Goal: Use online tool/utility: Utilize a website feature to perform a specific function

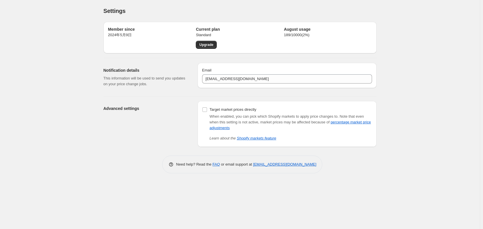
click at [79, 149] on div "Settings. This page is ready Settings Member since [DATE]年5月9日 Current plan Sta…" at bounding box center [239, 114] width 479 height 229
click at [102, 121] on div "Advanced settings Target market prices directly When enabled, you can pick whic…" at bounding box center [237, 122] width 277 height 51
click at [104, 159] on div "Member since [DATE]年5月9日 Current plan Standard Upgrade August usage 189 / 10000…" at bounding box center [239, 95] width 273 height 156
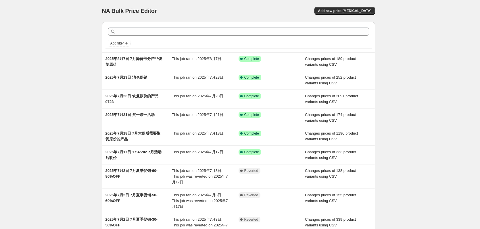
click at [419, 90] on div "NA Bulk Price Editor. This page is ready NA Bulk Price Editor Add new price [ME…" at bounding box center [238, 159] width 477 height 319
click at [50, 57] on div "NA Bulk Price Editor. This page is ready NA Bulk Price Editor Add new price [ME…" at bounding box center [238, 159] width 477 height 319
